Goal: Book appointment/travel/reservation

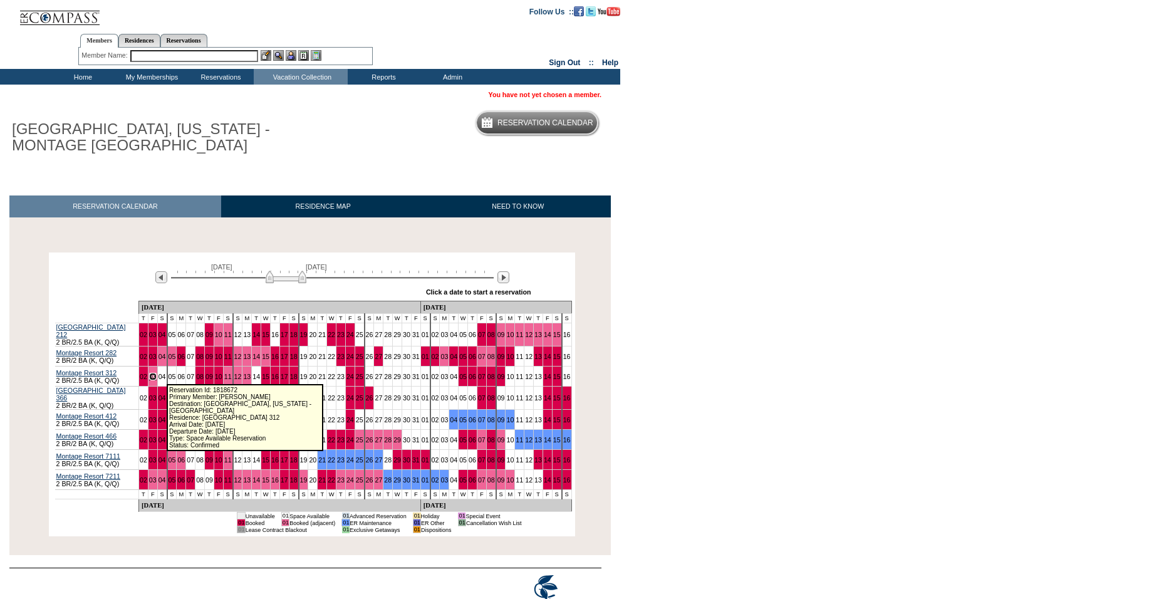
click at [157, 373] on link "03" at bounding box center [153, 377] width 8 height 8
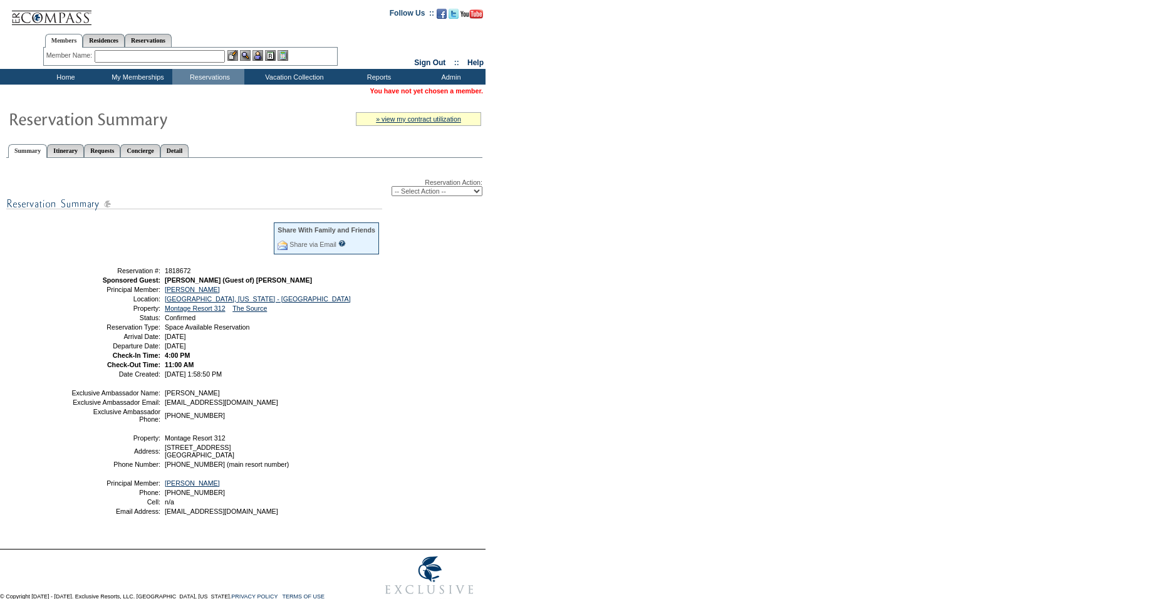
click at [397, 191] on select "-- Select Action -- Modify Reservation Dates Modify Reservation Cost Modify Occ…" at bounding box center [437, 191] width 91 height 10
select select "ChangeDates"
click at [392, 188] on select "-- Select Action -- Modify Reservation Dates Modify Reservation Cost Modify Occ…" at bounding box center [437, 191] width 91 height 10
